Goal: Transaction & Acquisition: Obtain resource

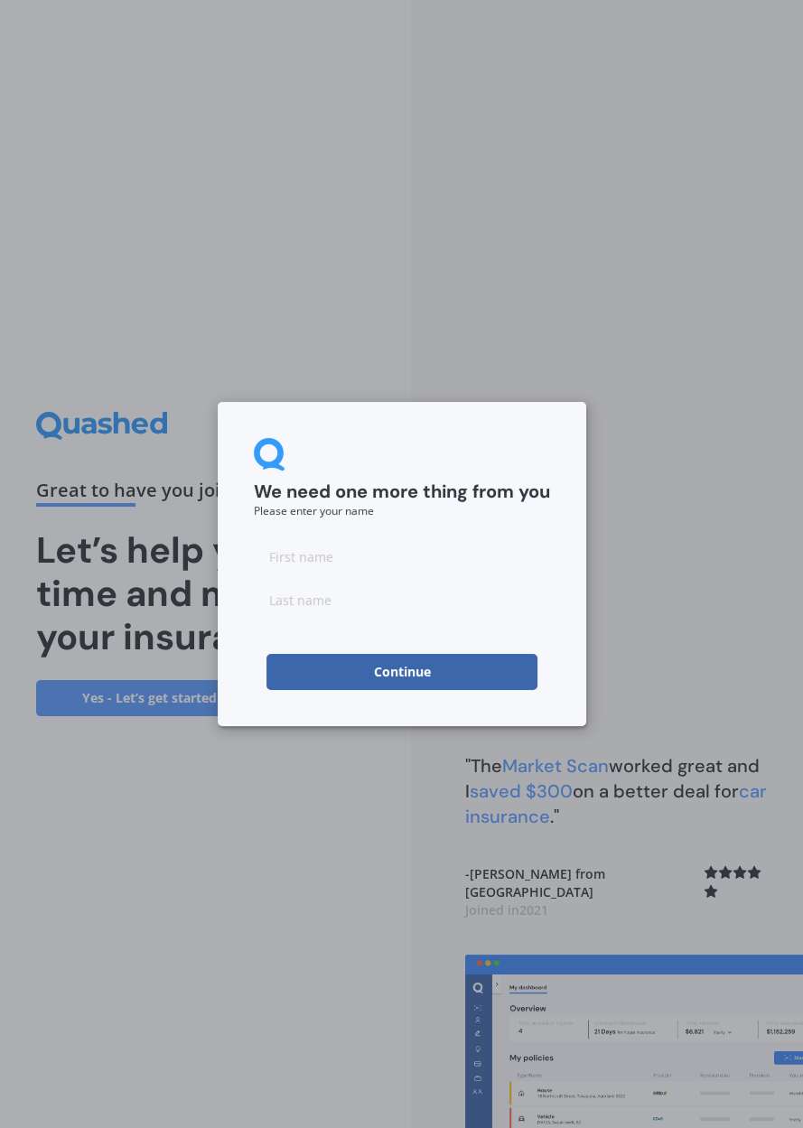
click at [268, 559] on input at bounding box center [402, 556] width 296 height 36
type input "Susan"
click at [279, 614] on input at bounding box center [402, 600] width 296 height 36
type input "Mack"
click at [395, 690] on button "Continue" at bounding box center [402, 672] width 271 height 36
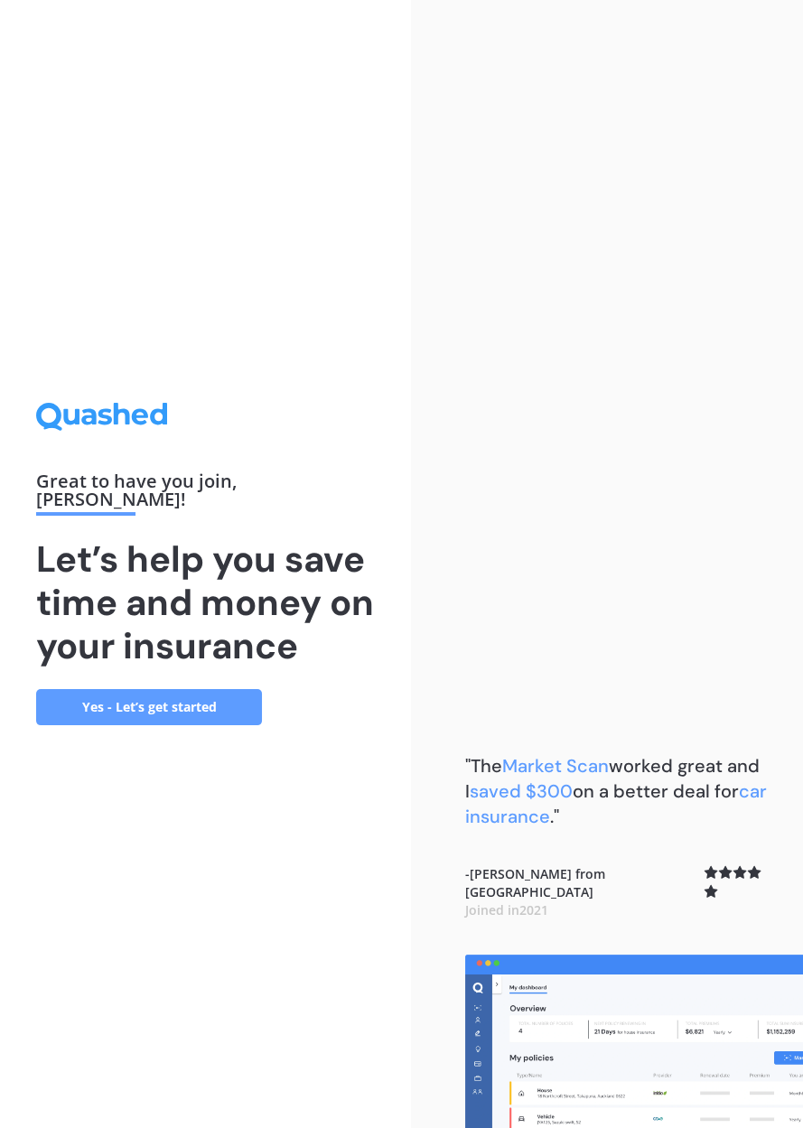
click at [137, 725] on link "Yes - Let’s get started" at bounding box center [149, 707] width 226 height 36
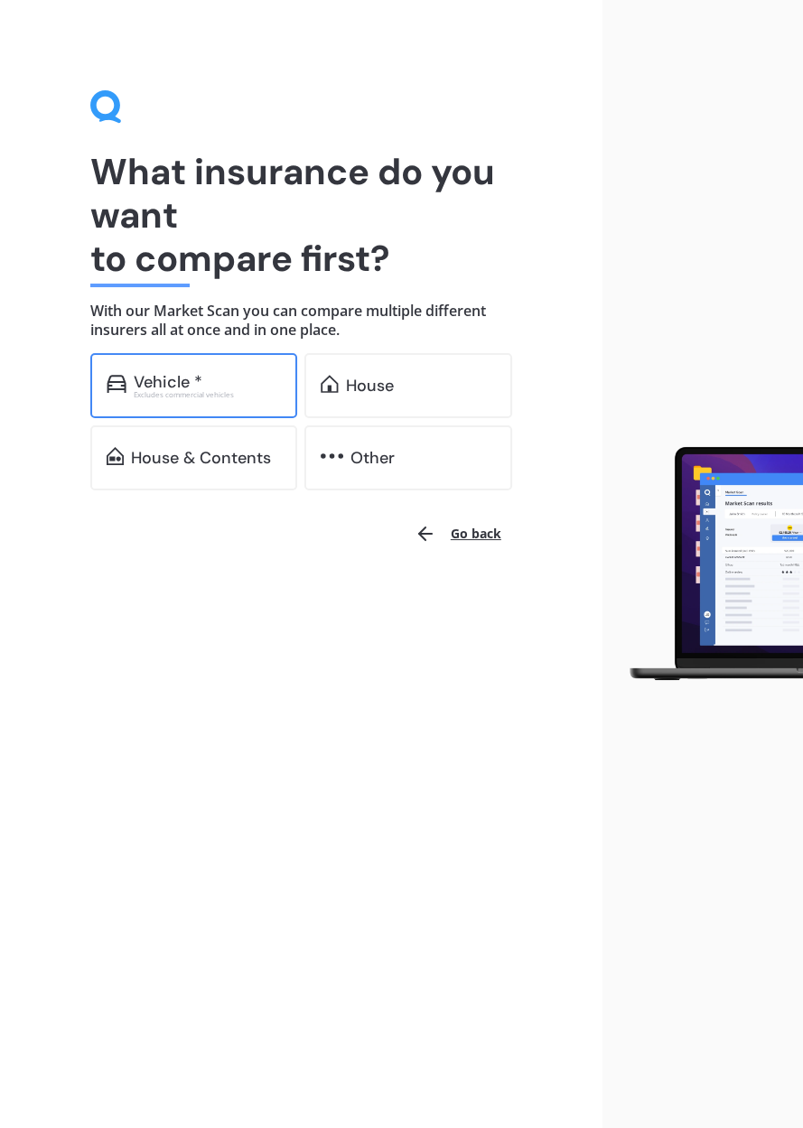
click at [185, 391] on div "Vehicle *" at bounding box center [168, 382] width 69 height 18
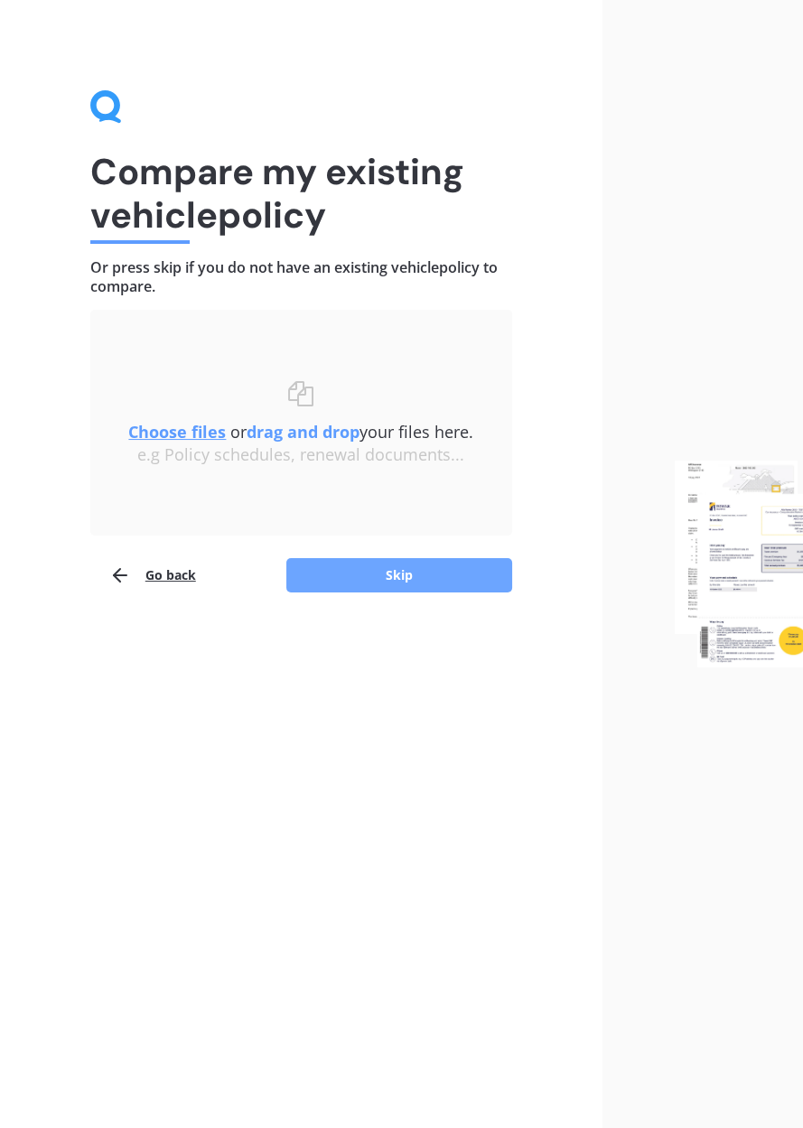
click at [360, 593] on button "Skip" at bounding box center [399, 575] width 226 height 34
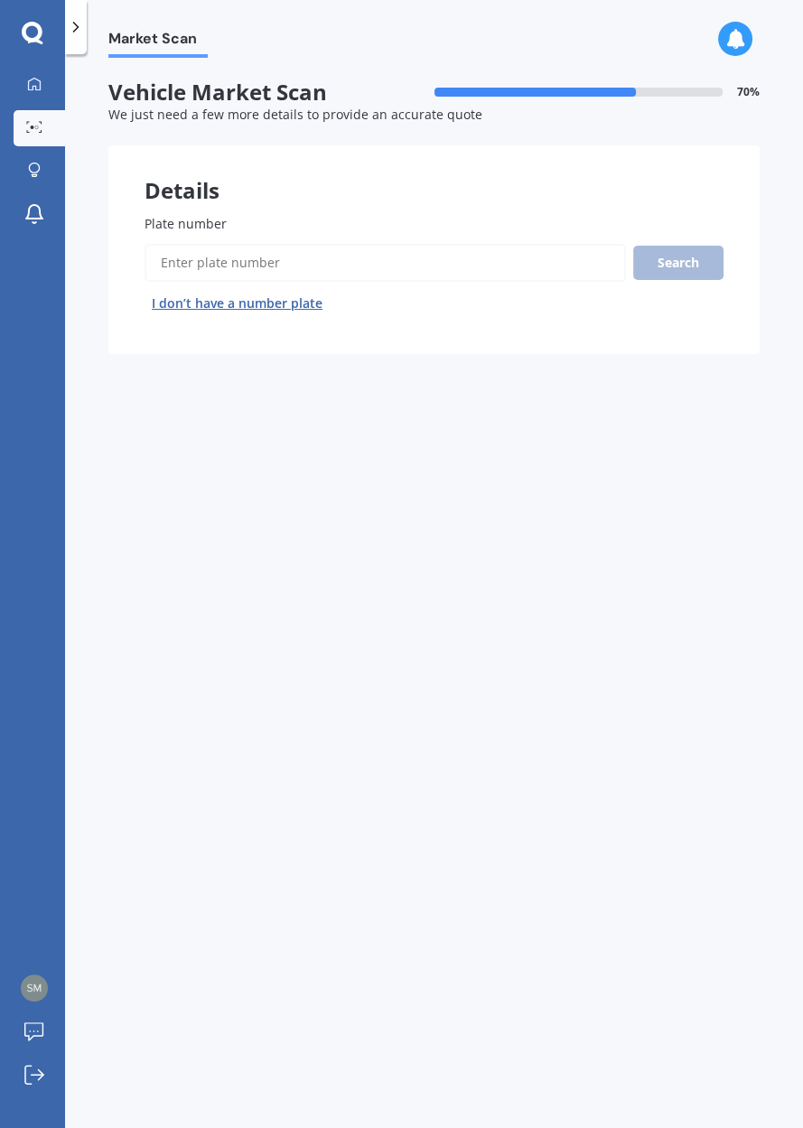
click at [188, 232] on span "Plate number" at bounding box center [186, 223] width 82 height 17
click at [188, 282] on input "Plate number" at bounding box center [386, 263] width 482 height 38
type input "LPL449"
click at [658, 280] on button "Search" at bounding box center [678, 263] width 90 height 34
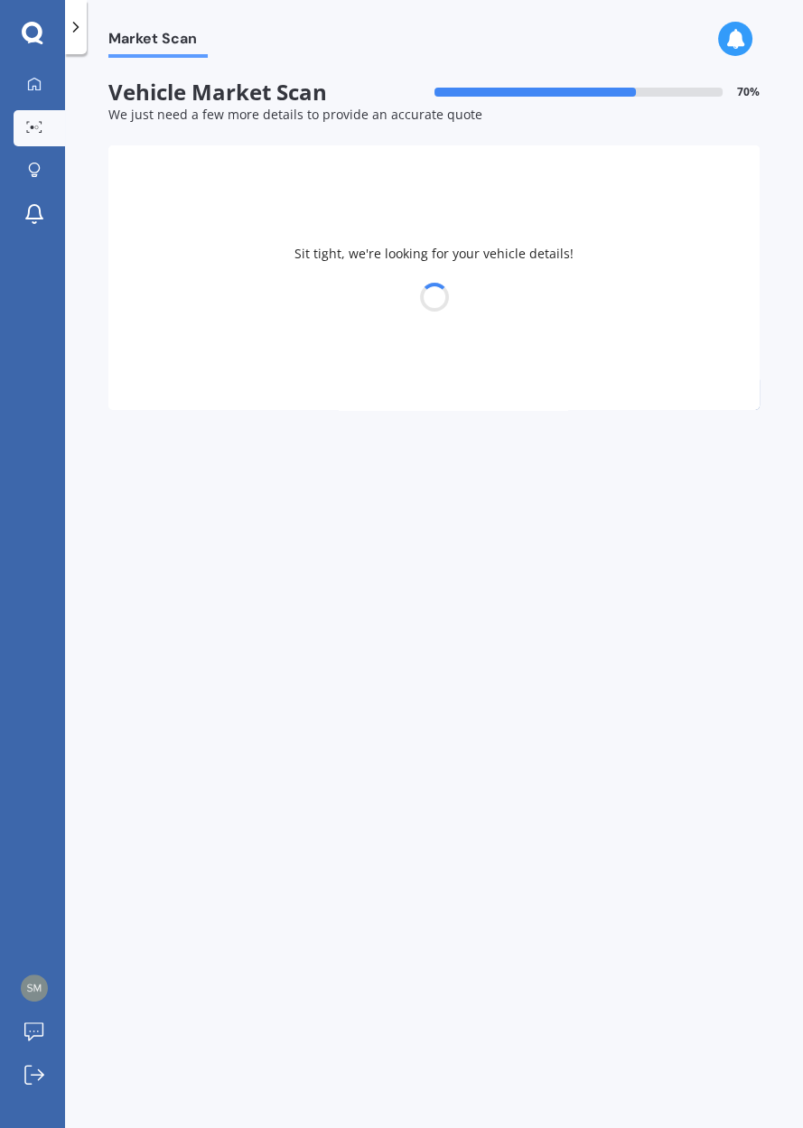
select select "HOLDEN"
select select "CAPTIVA"
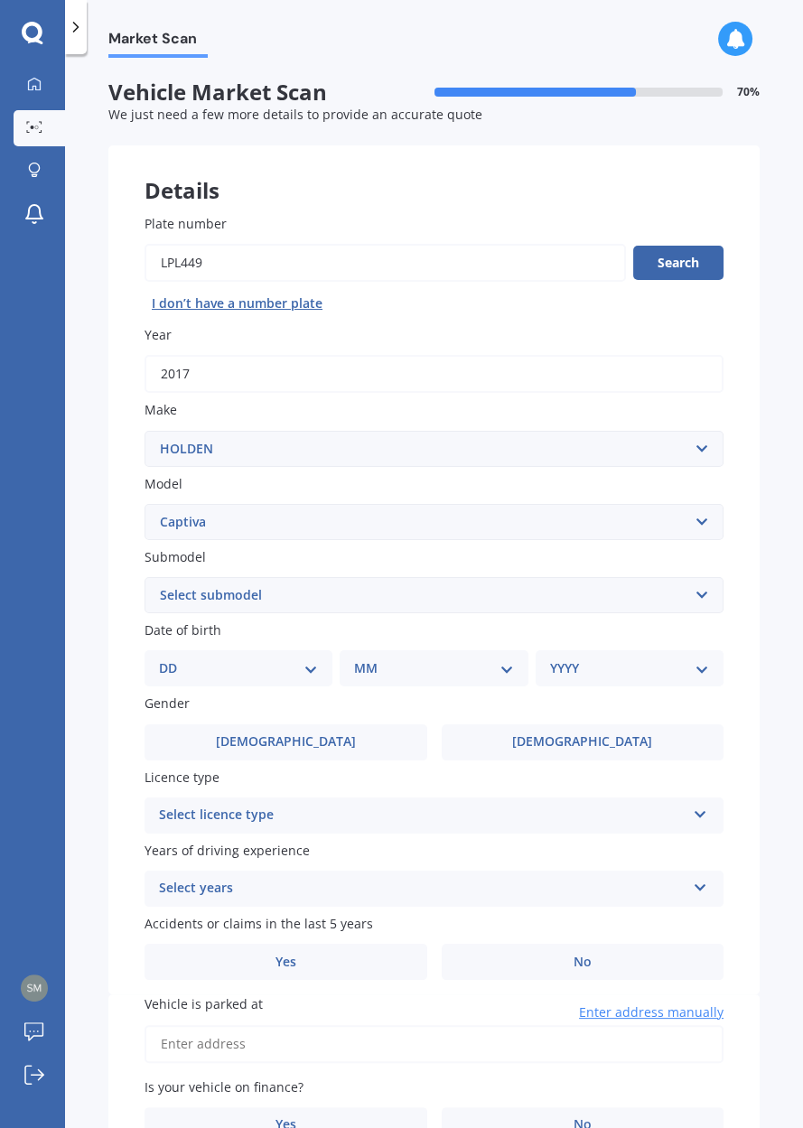
click at [164, 678] on select "DD 01 02 03 04 05 06 07 08 09 10 11 12 13 14 15 16 17 18 19 20 21 22 23 24 25 2…" at bounding box center [238, 669] width 159 height 20
select select "30"
click at [384, 678] on select "MM 01 02 03 04 05 06 07 08 09 10 11 12" at bounding box center [437, 669] width 152 height 20
select select "12"
click at [576, 678] on select "YYYY 2025 2024 2023 2022 2021 2020 2019 2018 2017 2016 2015 2014 2013 2012 2011…" at bounding box center [626, 669] width 152 height 20
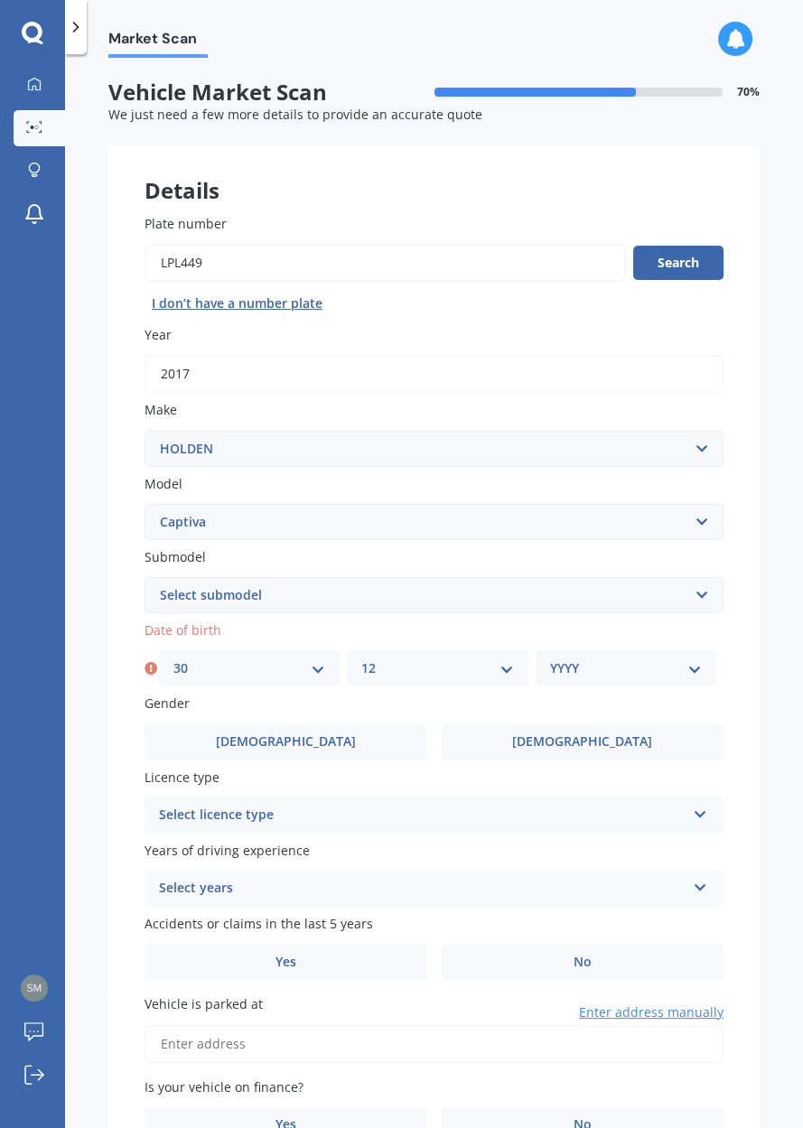
click at [745, 728] on div "Plate number Search I don’t have a number plate Year 2017 Make Select make AC A…" at bounding box center [433, 587] width 651 height 818
click at [577, 678] on select "YYYY 2025 2024 2023 2022 2021 2020 2019 2018 2017 2016 2015 2014 2013 2012 2011…" at bounding box center [626, 669] width 152 height 20
select select "1958"
click at [693, 818] on icon at bounding box center [700, 811] width 15 height 13
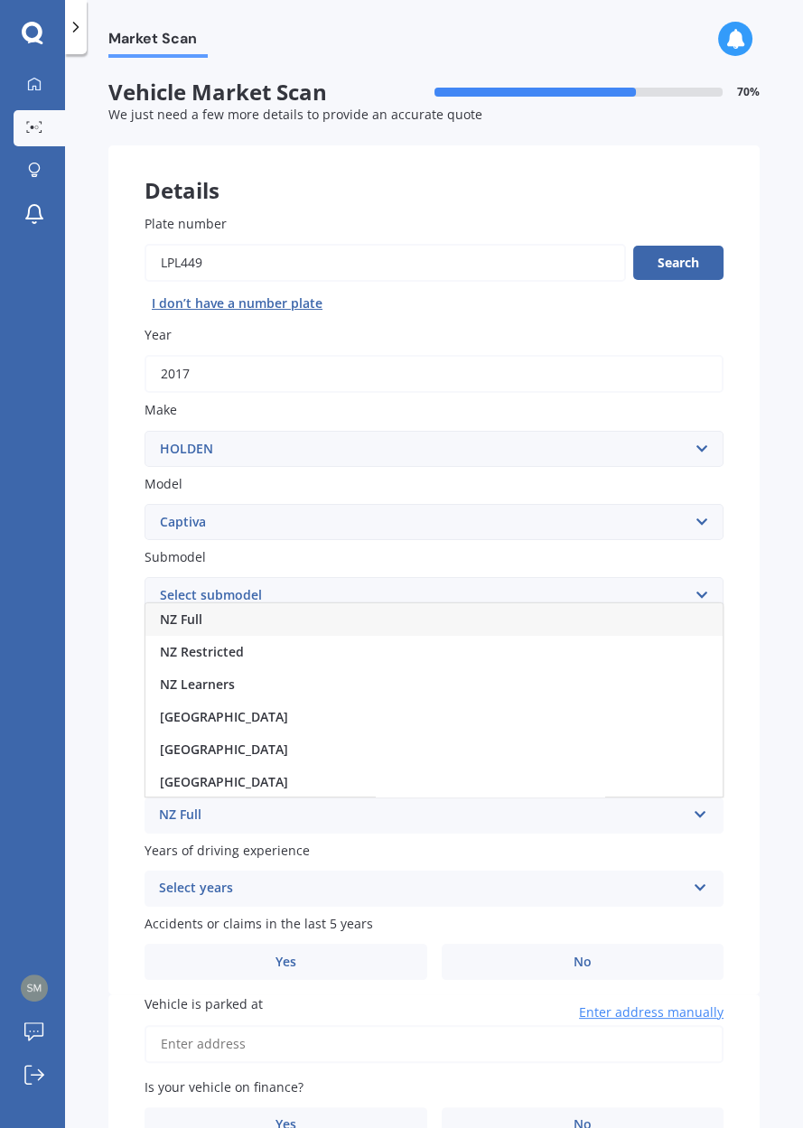
click at [192, 628] on span "NZ Full" at bounding box center [181, 619] width 42 height 17
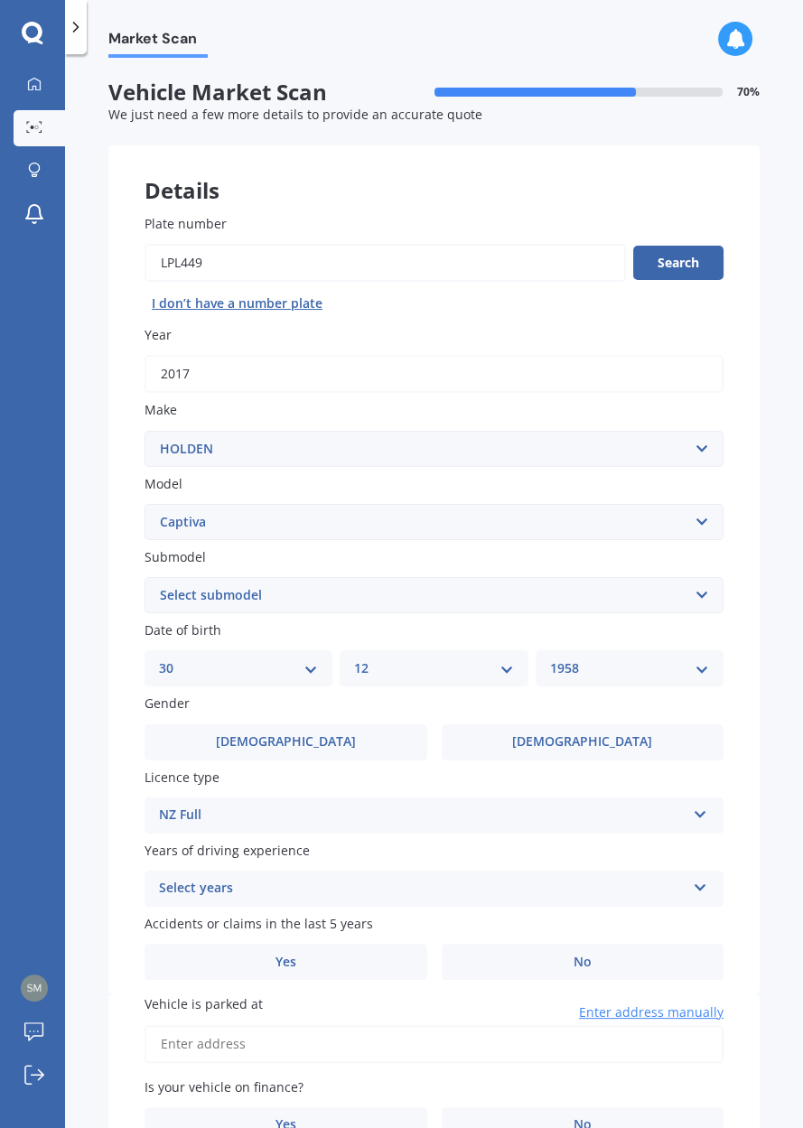
click at [693, 891] on icon at bounding box center [700, 884] width 15 height 13
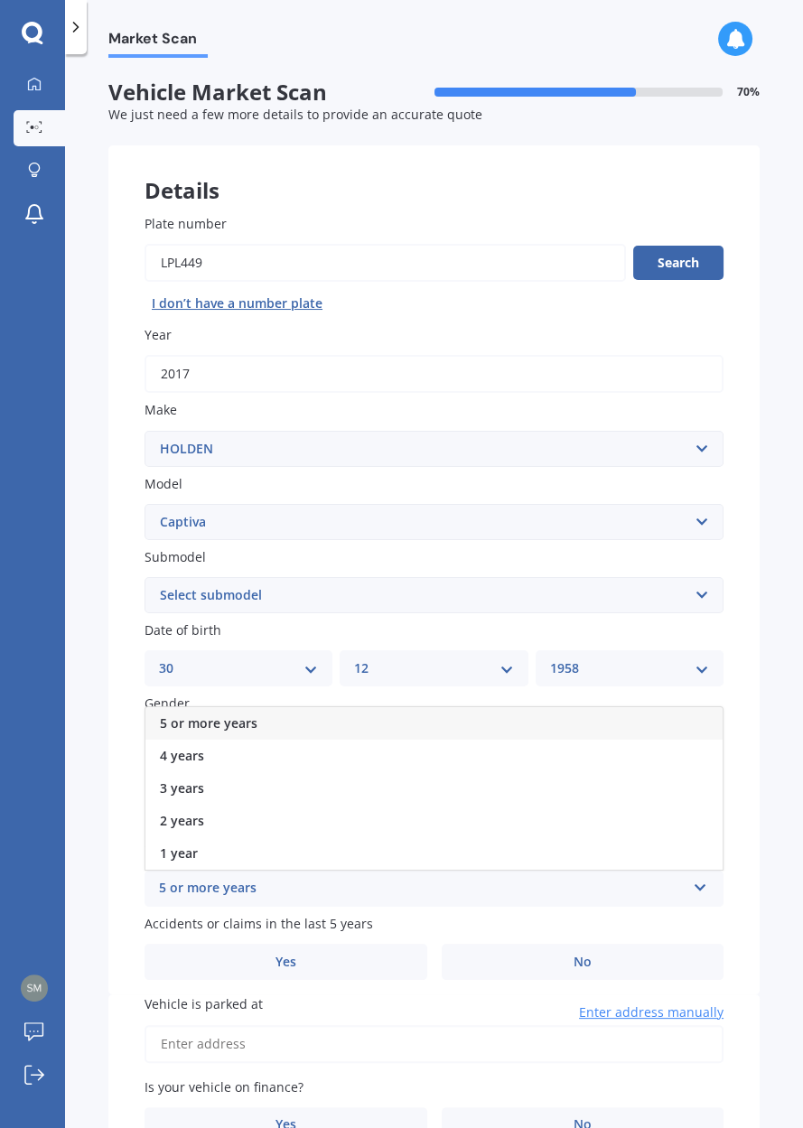
click at [257, 732] on span "5 or more years" at bounding box center [209, 723] width 98 height 17
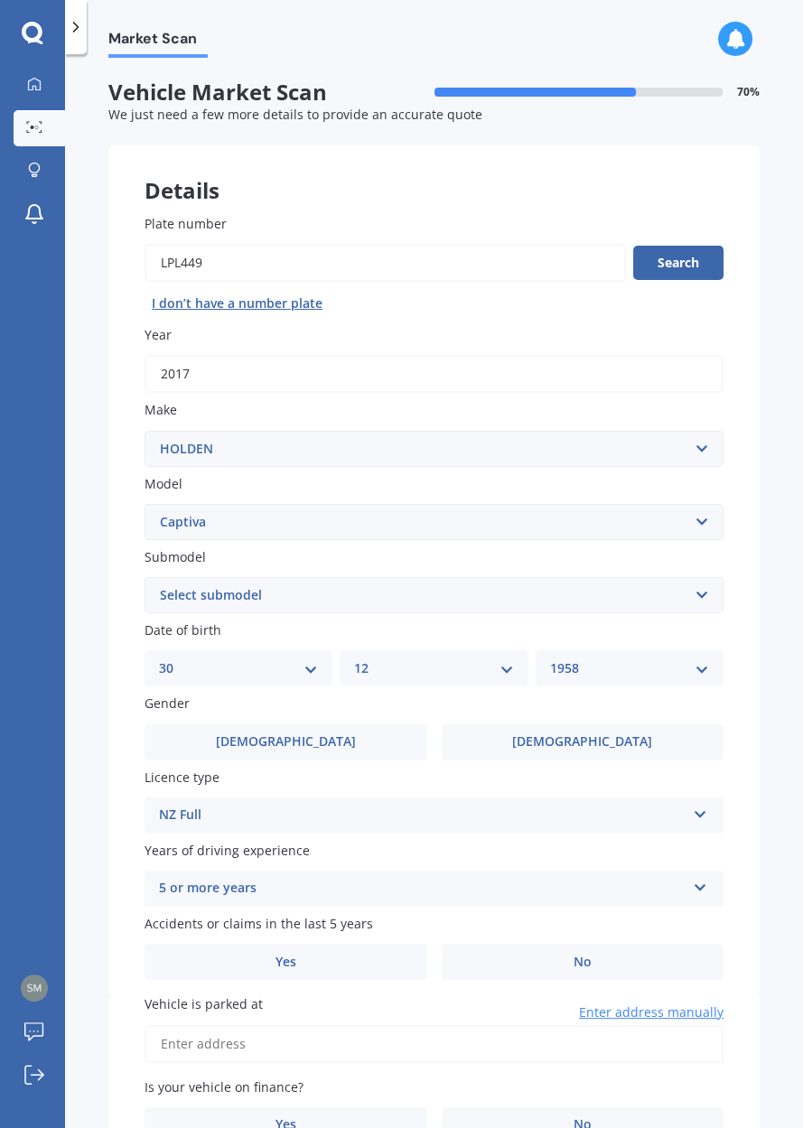
click at [693, 891] on icon at bounding box center [700, 884] width 15 height 13
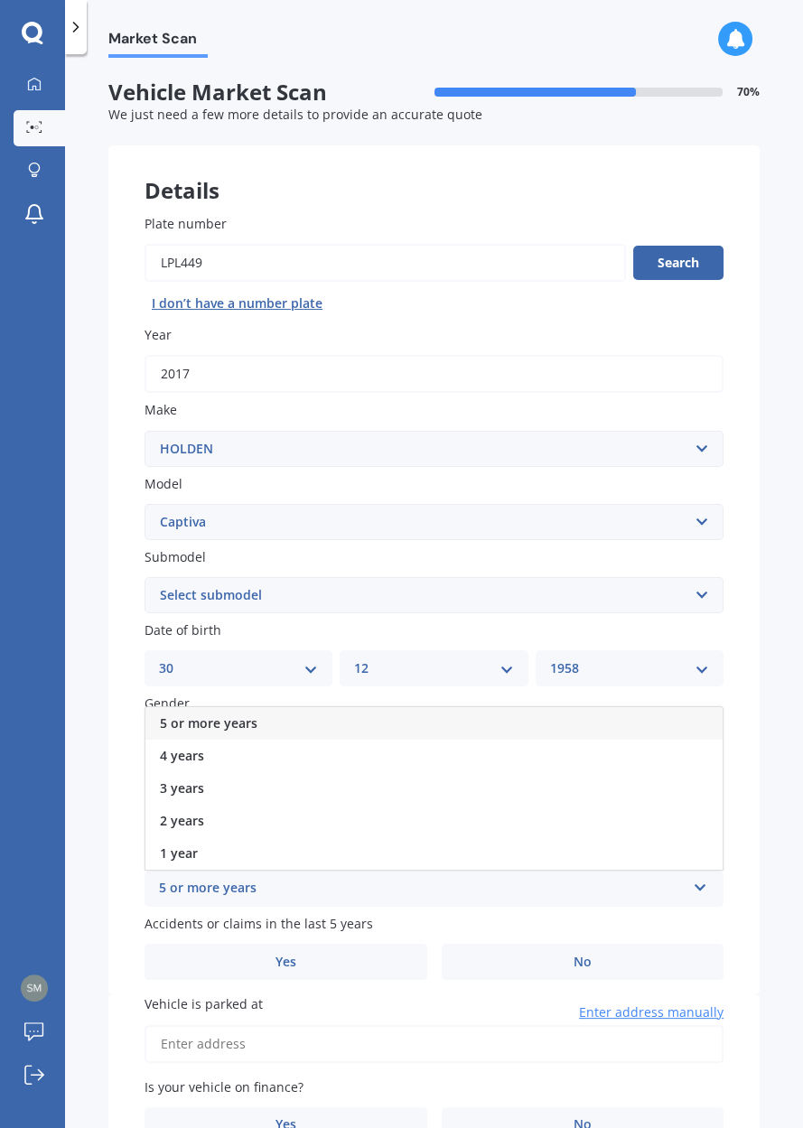
click at [779, 1108] on div "Market Scan Vehicle Market Scan 70 % We just need a few more details to provide…" at bounding box center [434, 595] width 738 height 1074
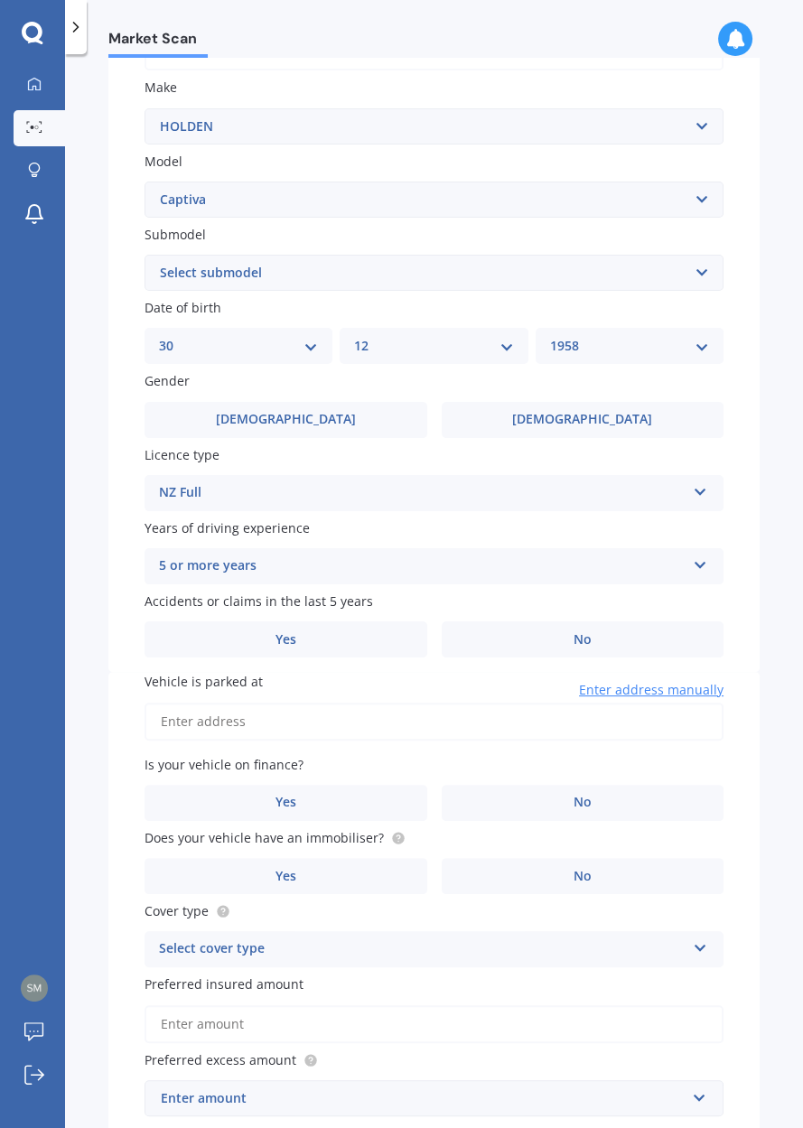
scroll to position [326, 0]
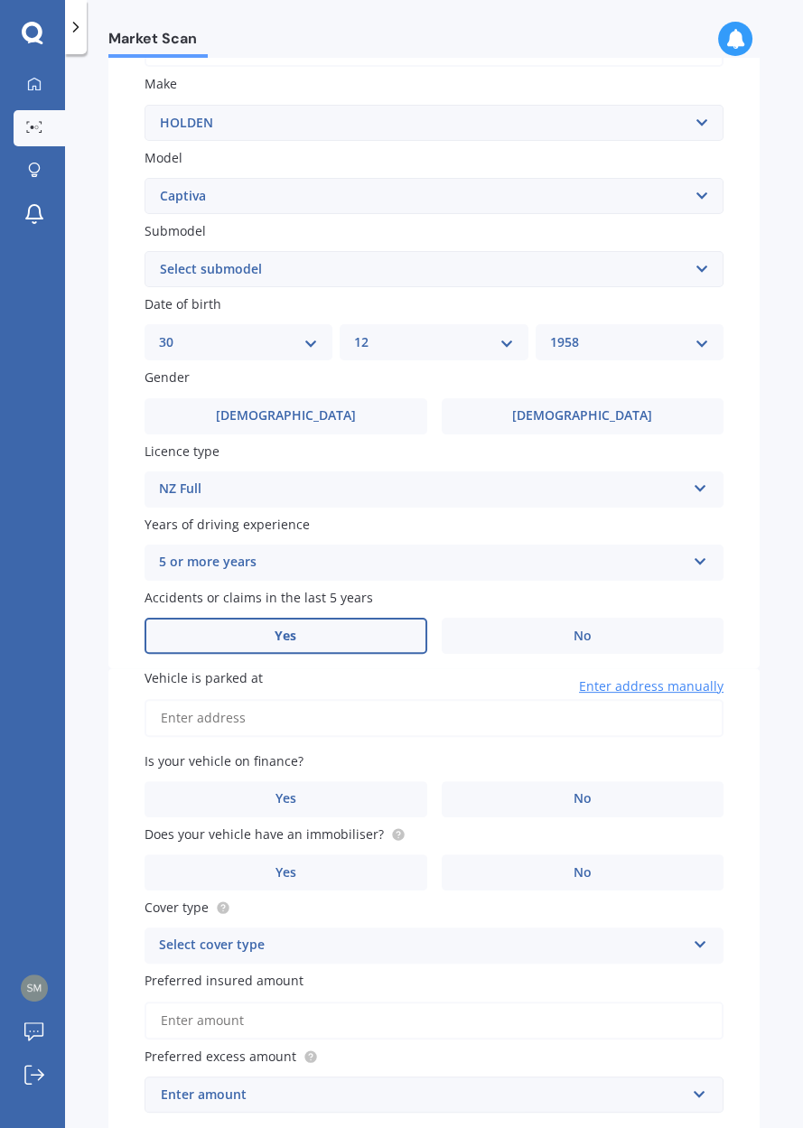
click at [283, 644] on span "Yes" at bounding box center [286, 636] width 22 height 15
click at [0, 0] on input "Yes" at bounding box center [0, 0] width 0 height 0
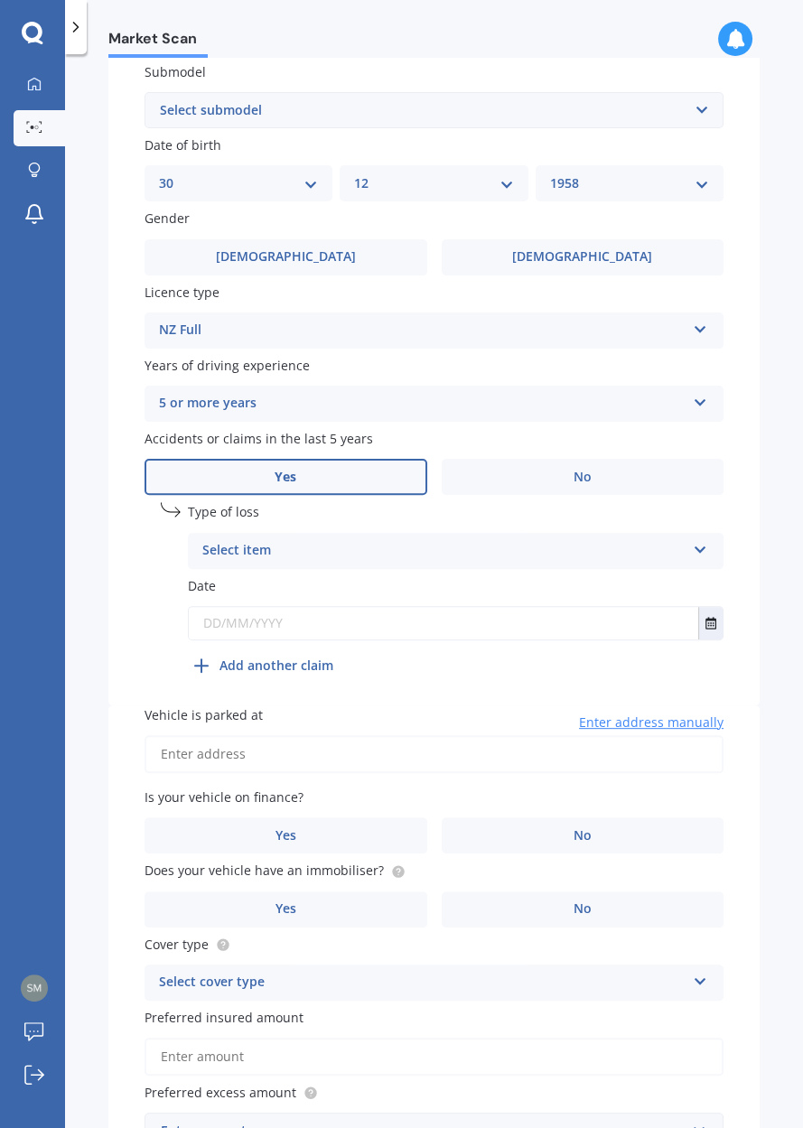
scroll to position [486, 0]
click at [670, 561] on div "Select item" at bounding box center [443, 550] width 483 height 22
click at [273, 674] on b "Add another claim" at bounding box center [277, 664] width 114 height 19
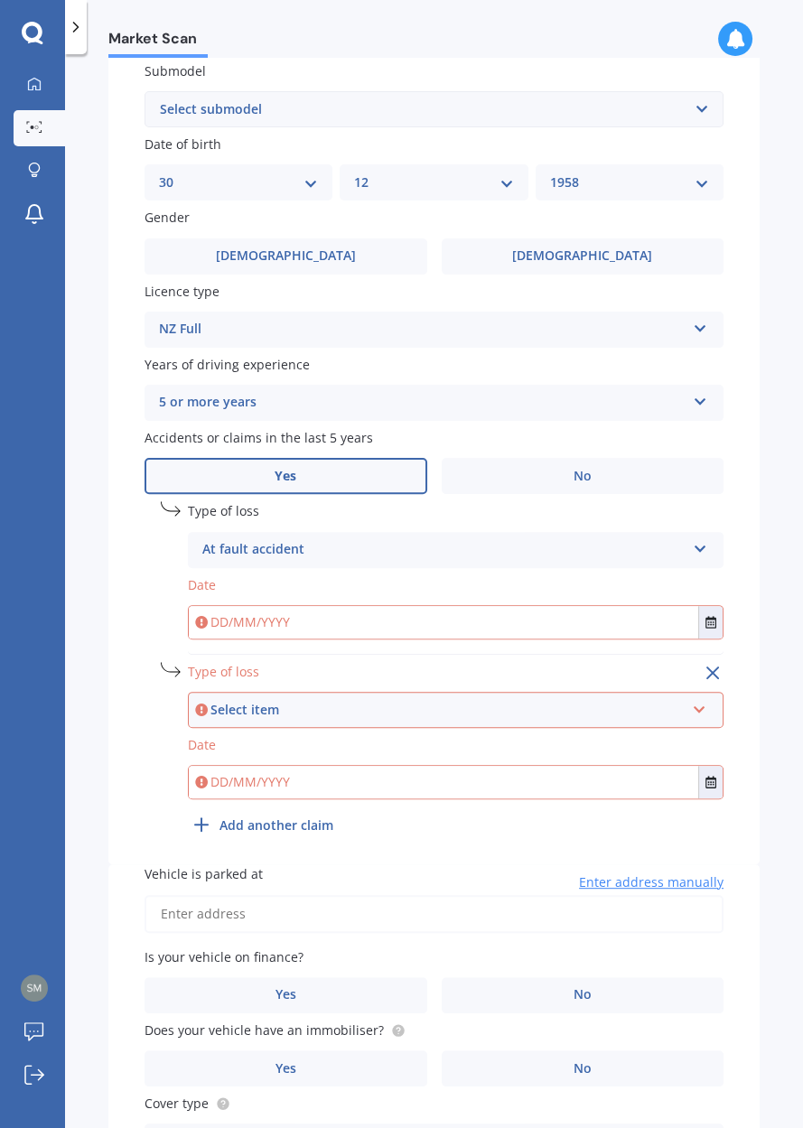
click at [693, 552] on icon at bounding box center [700, 545] width 15 height 13
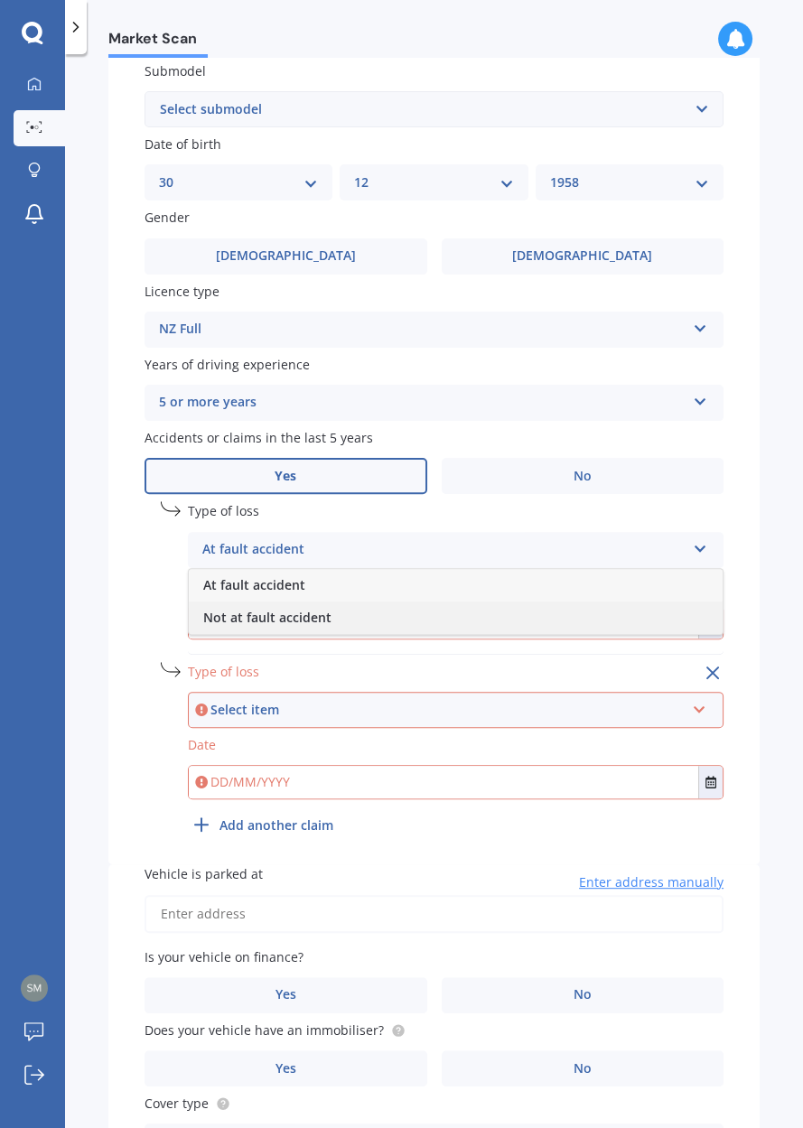
click at [327, 626] on span "Not at fault accident" at bounding box center [267, 617] width 128 height 17
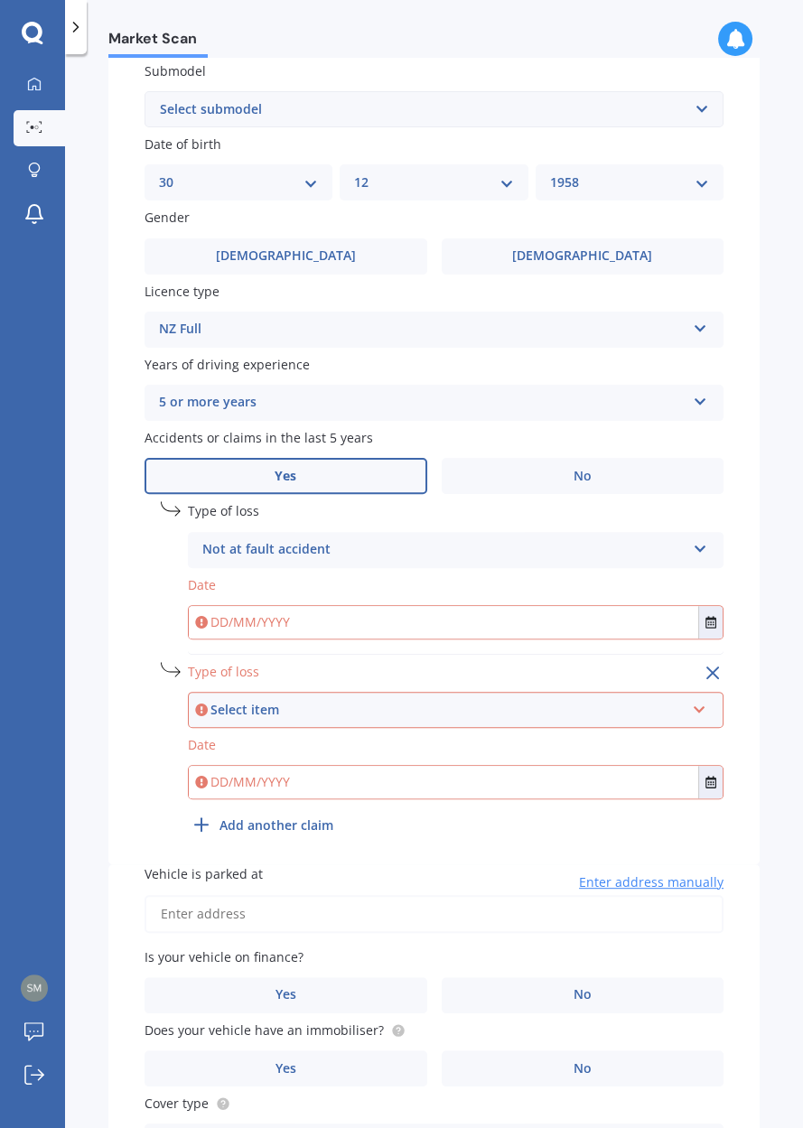
click at [692, 713] on icon at bounding box center [699, 706] width 15 height 13
click at [698, 639] on button "Select date" at bounding box center [710, 622] width 24 height 33
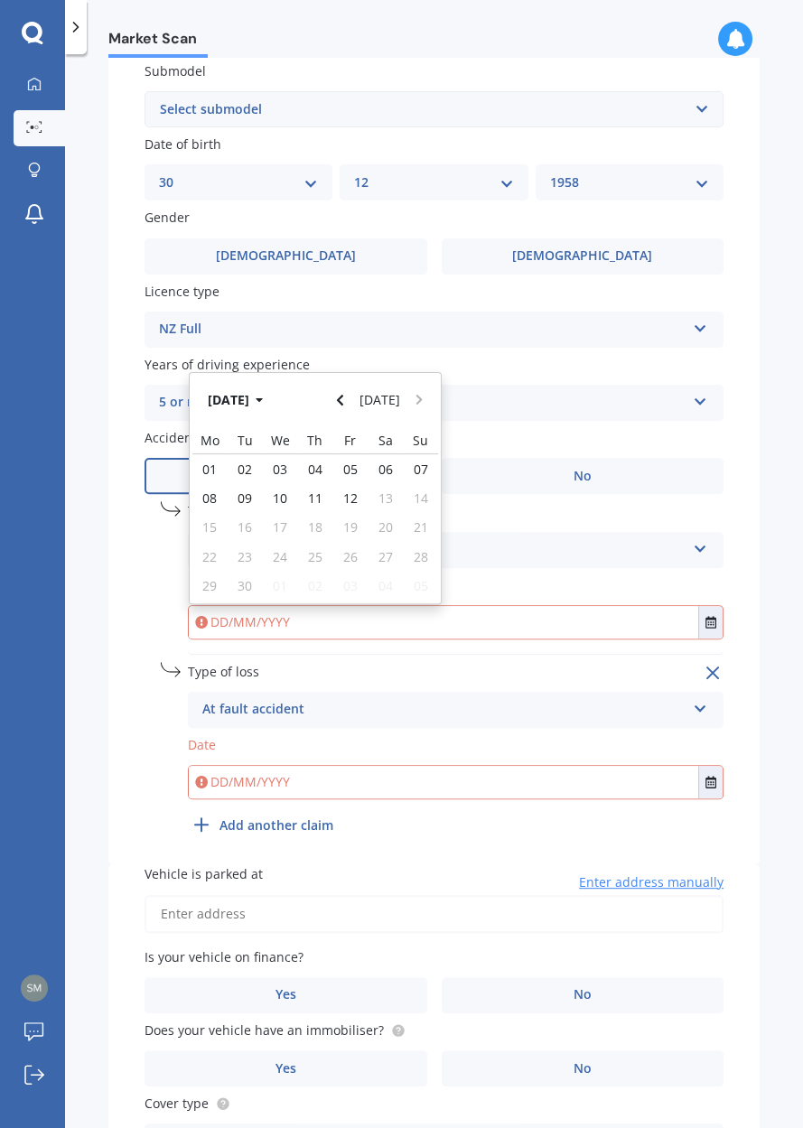
click at [744, 851] on div "Plate number Search I don’t have a number plate Year 2017 Make Select make AC A…" at bounding box center [433, 279] width 651 height 1174
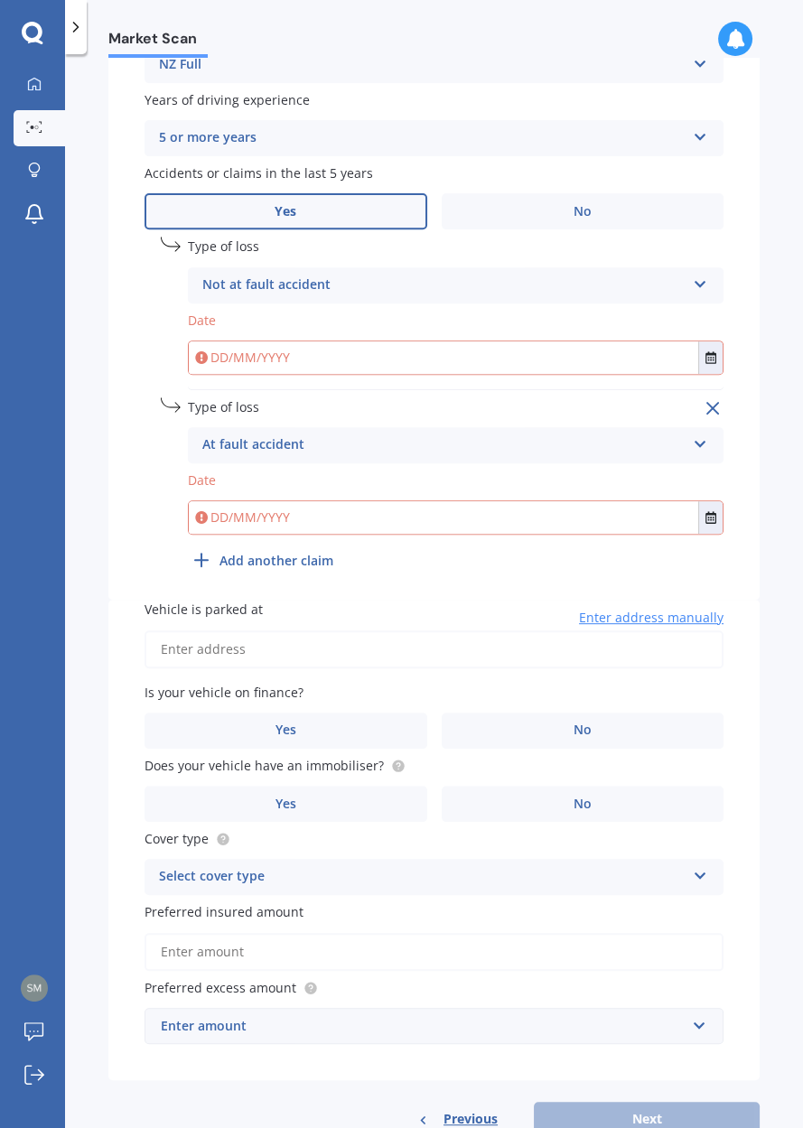
scroll to position [752, 0]
